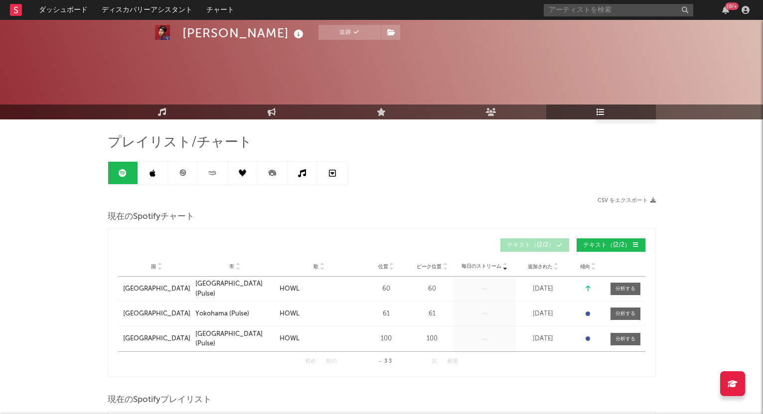
scroll to position [2047, 0]
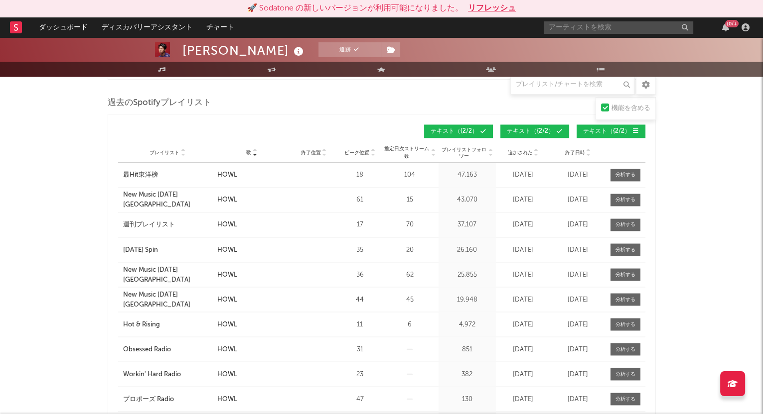
click at [501, 8] on button "リフレッシュ" at bounding box center [492, 8] width 48 height 12
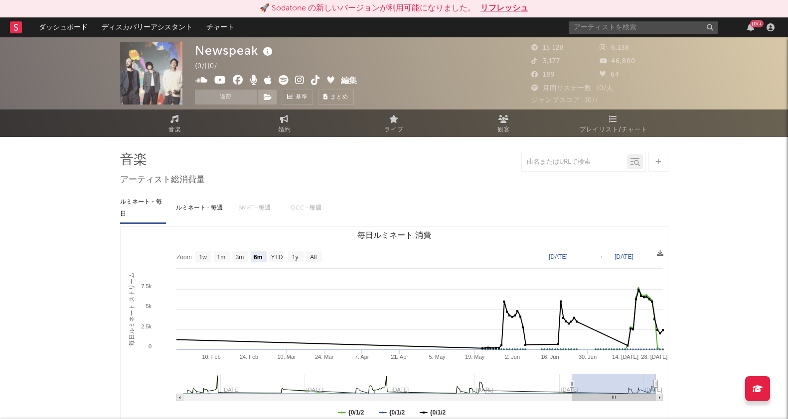
select select "6m"
click at [613, 122] on icon at bounding box center [613, 119] width 8 height 8
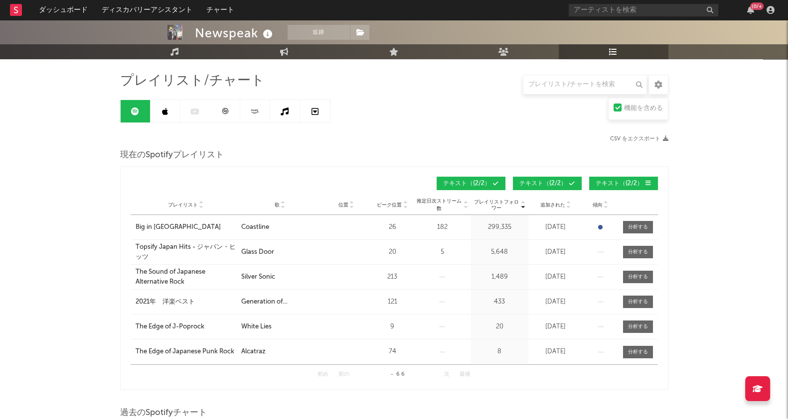
scroll to position [62, 0]
